Goal: Information Seeking & Learning: Learn about a topic

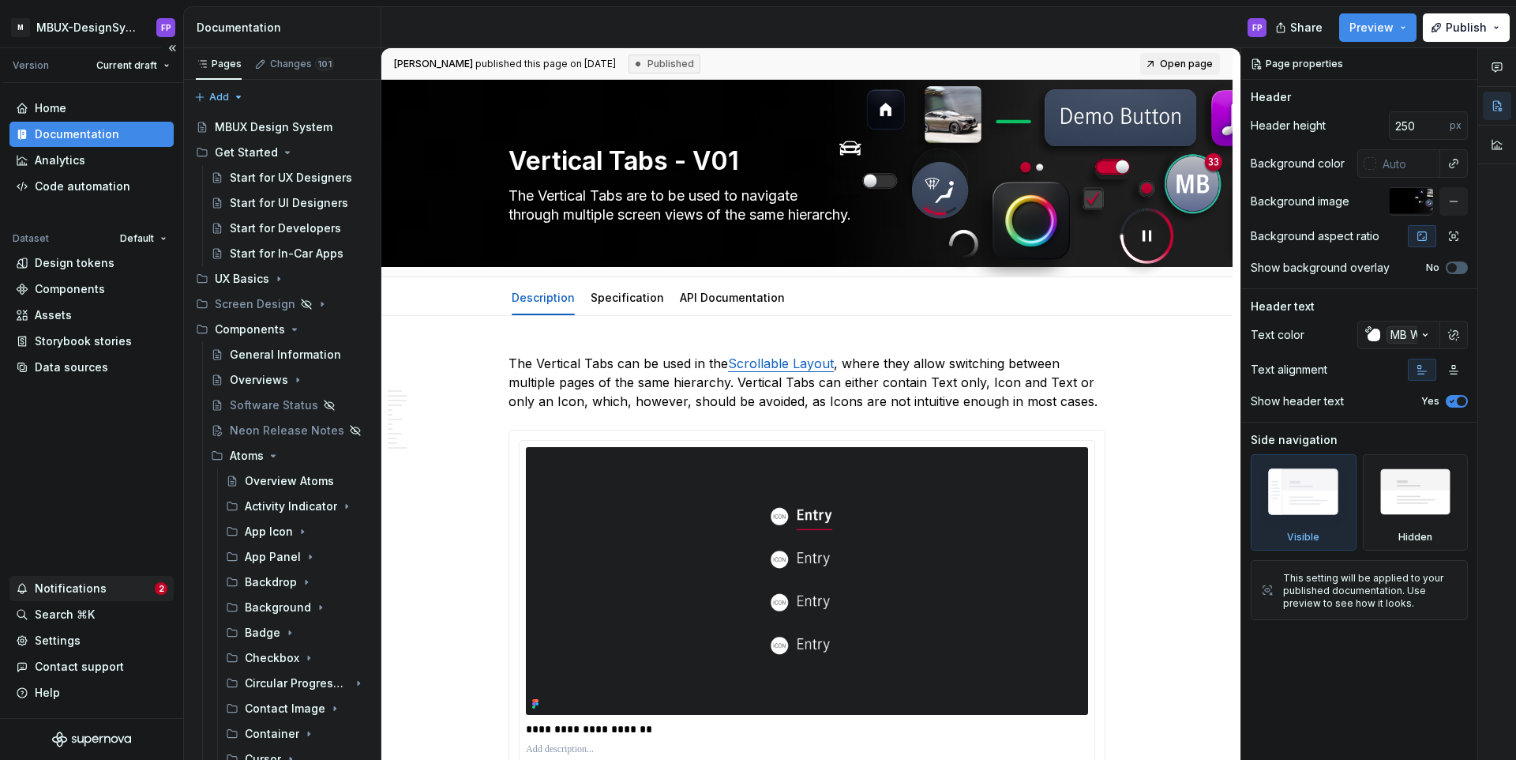
click at [72, 587] on div "Notifications" at bounding box center [71, 589] width 72 height 16
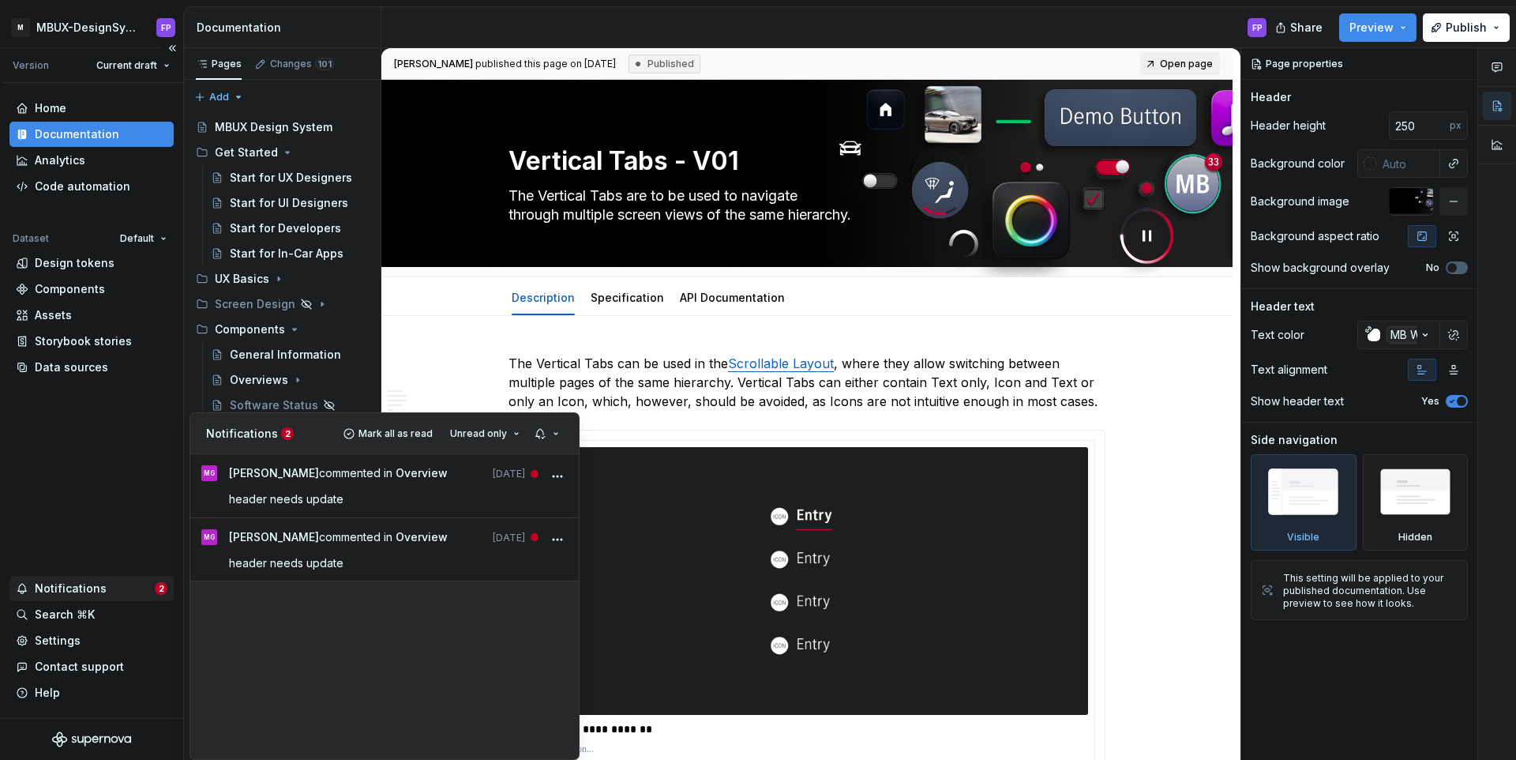
click at [69, 591] on html "M MBUX-DesignSystem FP Version Current draft Home Documentation Analytics Code …" at bounding box center [758, 380] width 1516 height 760
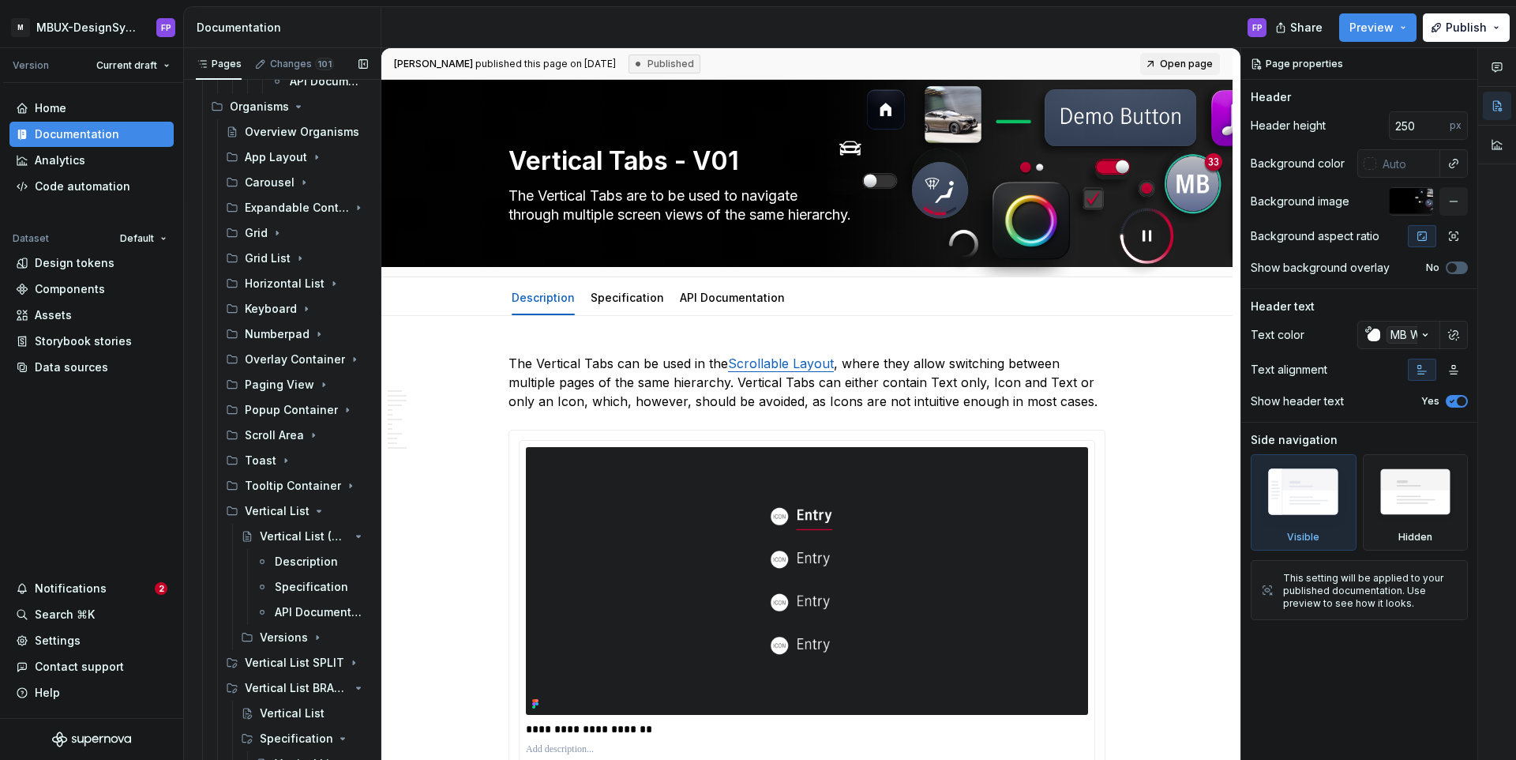
scroll to position [2940, 0]
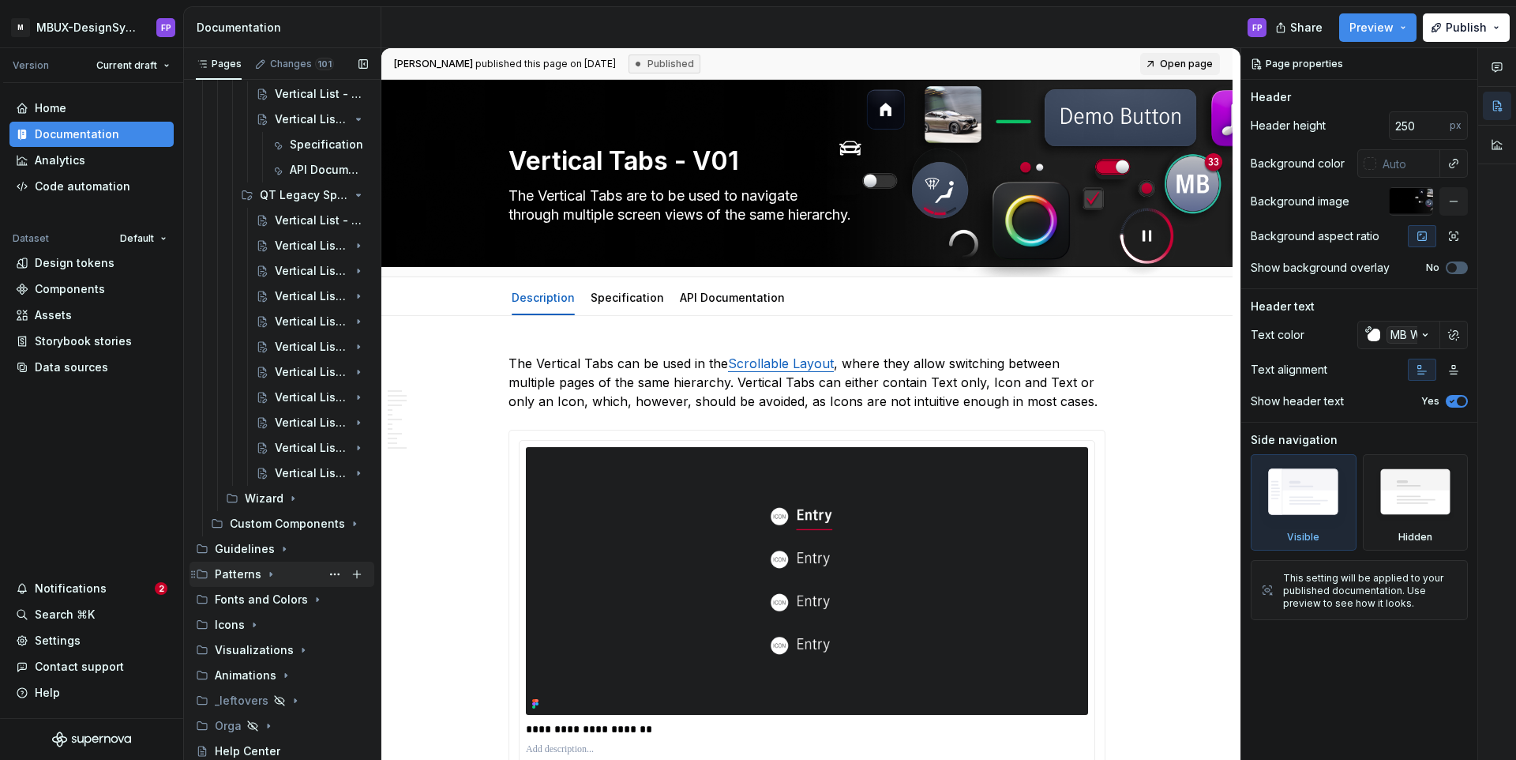
click at [267, 573] on icon "Page tree" at bounding box center [271, 574] width 13 height 13
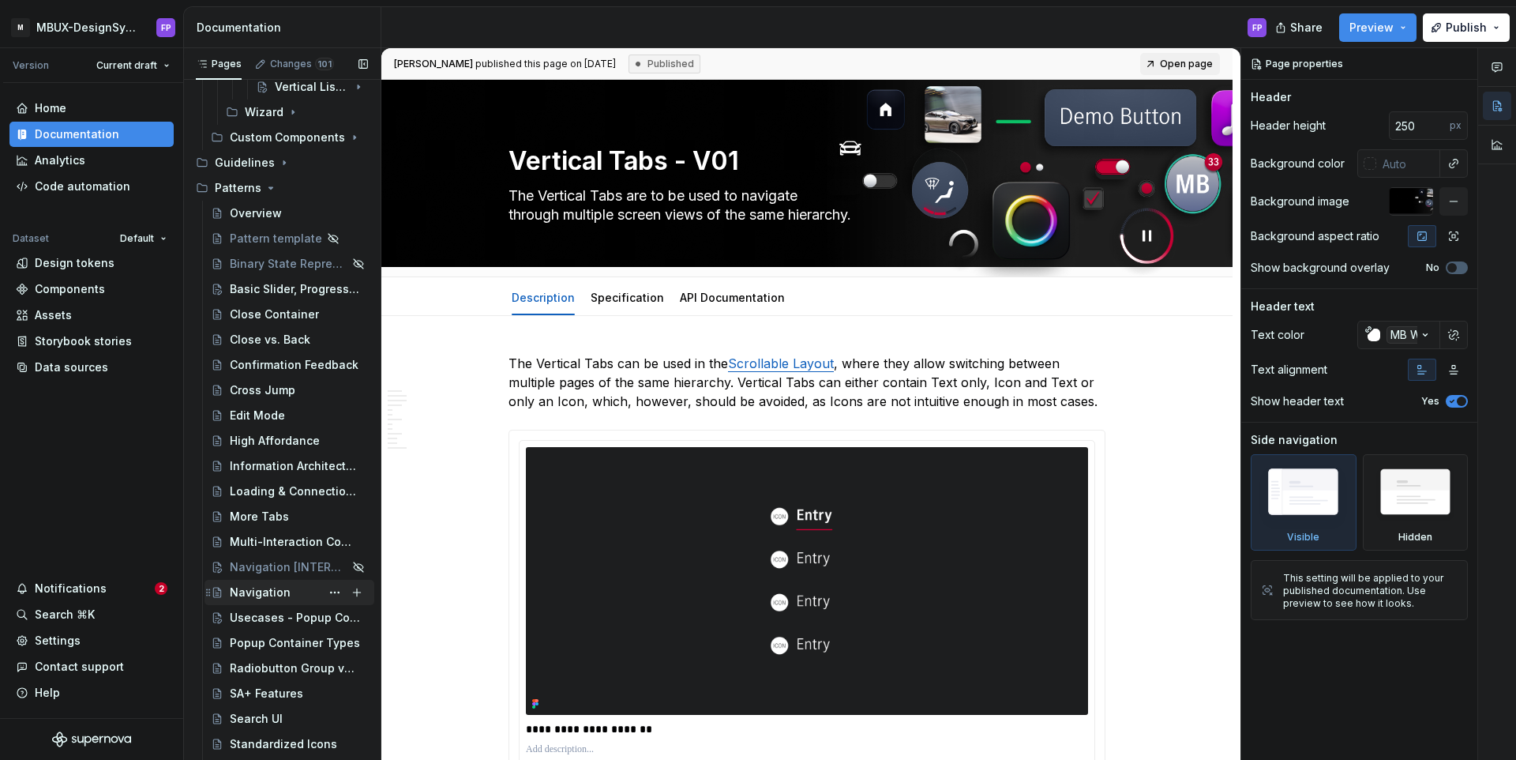
scroll to position [3324, 0]
click at [268, 285] on div "Basic Slider, Progressbar, Seekbar" at bounding box center [275, 291] width 91 height 16
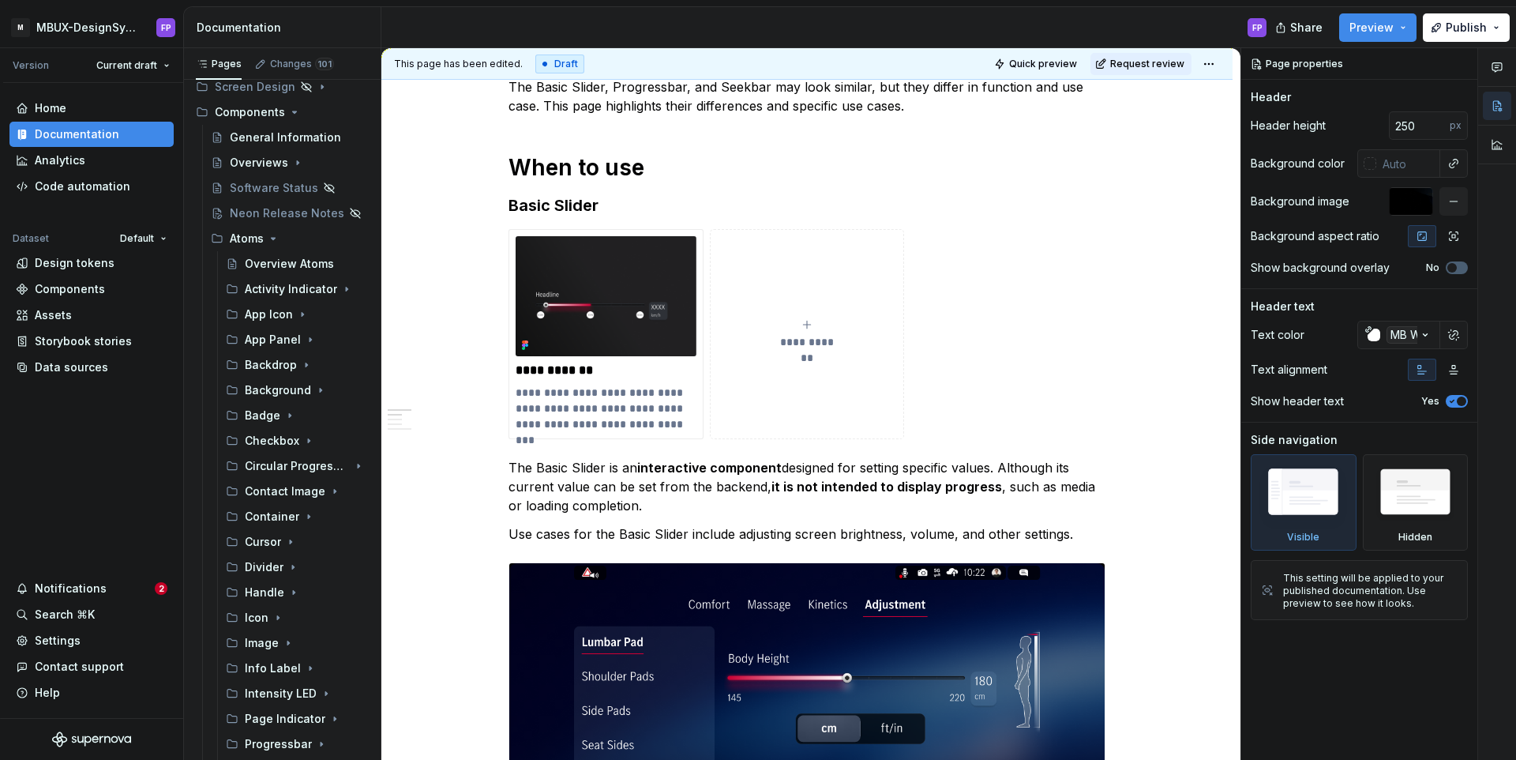
scroll to position [431, 0]
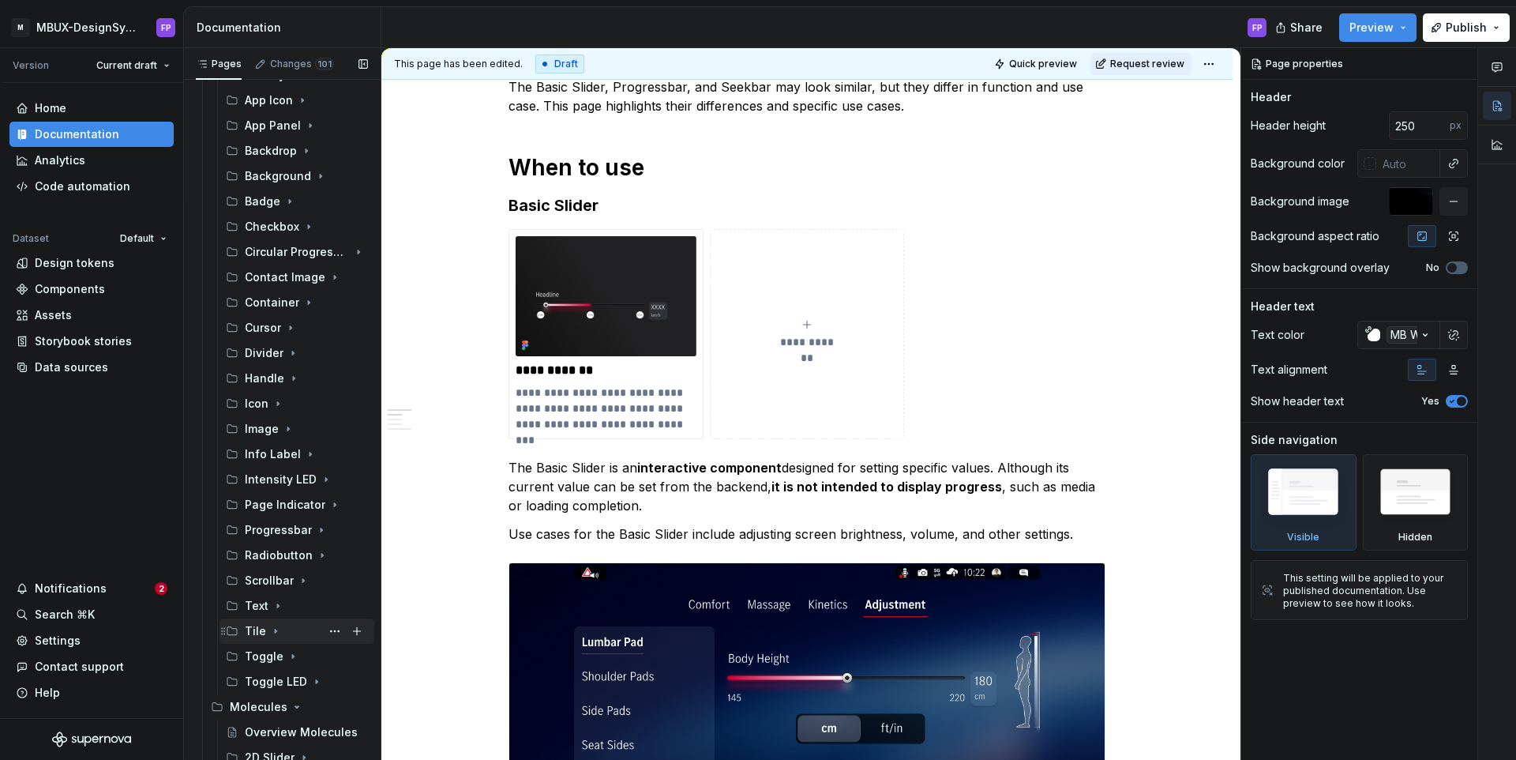
click at [256, 631] on div "Tile" at bounding box center [255, 631] width 21 height 16
click at [280, 679] on div "Description" at bounding box center [298, 682] width 46 height 16
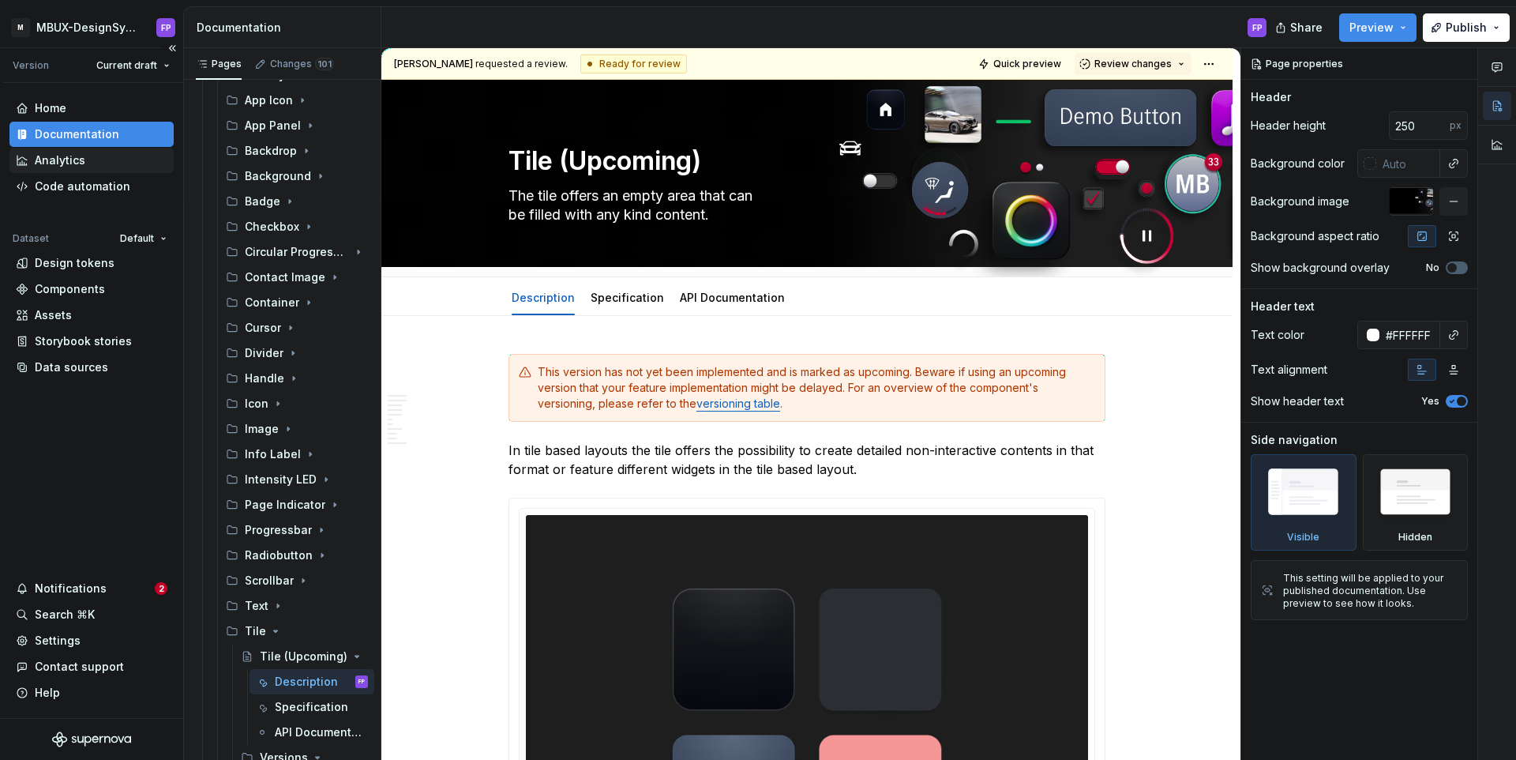
type textarea "*"
